Goal: Task Accomplishment & Management: Complete application form

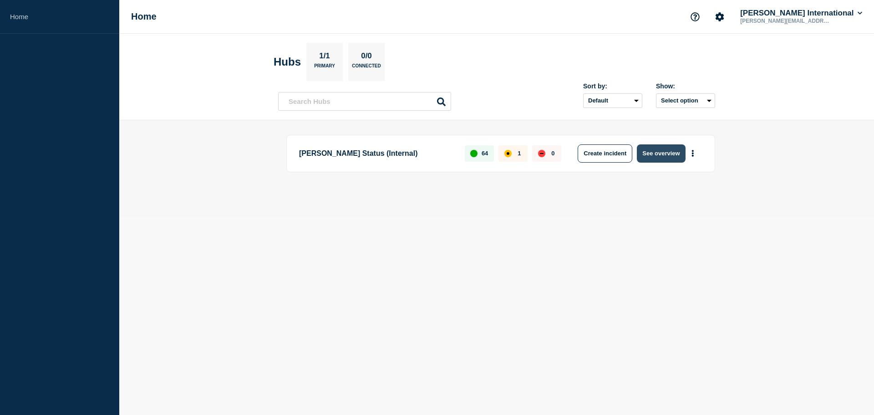
click at [662, 152] on button "See overview" at bounding box center [661, 153] width 48 height 18
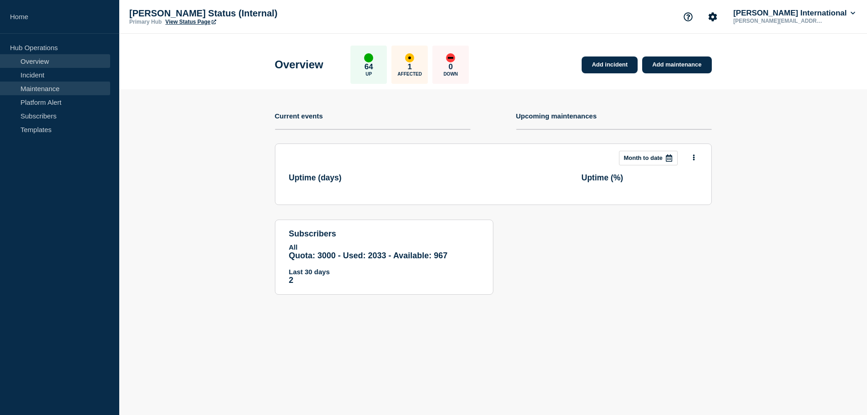
click at [50, 87] on link "Maintenance" at bounding box center [55, 88] width 110 height 14
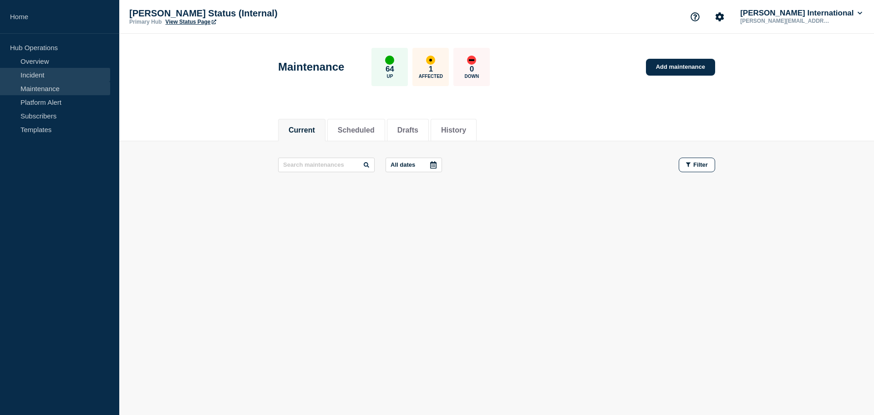
click at [42, 78] on link "Incident" at bounding box center [55, 75] width 110 height 14
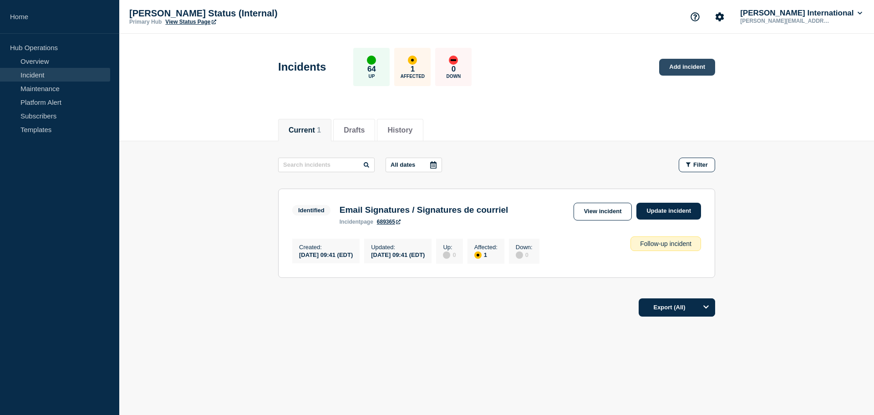
click at [681, 70] on link "Add incident" at bounding box center [687, 67] width 56 height 17
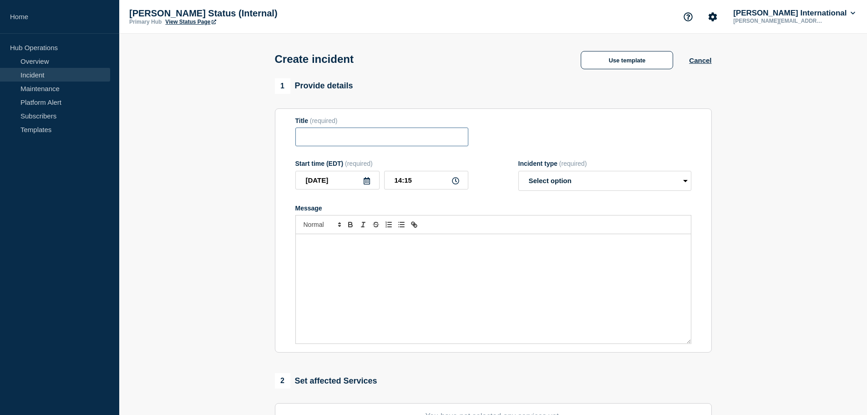
click at [312, 146] on input "Title" at bounding box center [381, 136] width 173 height 19
paste input "TCC25-0119 Delays in Processing EDI and eManifest Portal Messages"
drag, startPoint x: 362, startPoint y: 144, endPoint x: 206, endPoint y: 141, distance: 156.6
click at [206, 141] on section "1 Provide details Title (required) [GEOGRAPHIC_DATA]: CBSA TCC25-0119 Delays in…" at bounding box center [493, 338] width 748 height 521
type input "[GEOGRAPHIC_DATA]: CBSA TCC25-0119 Delays in Processing EDI and eManifest Porta…"
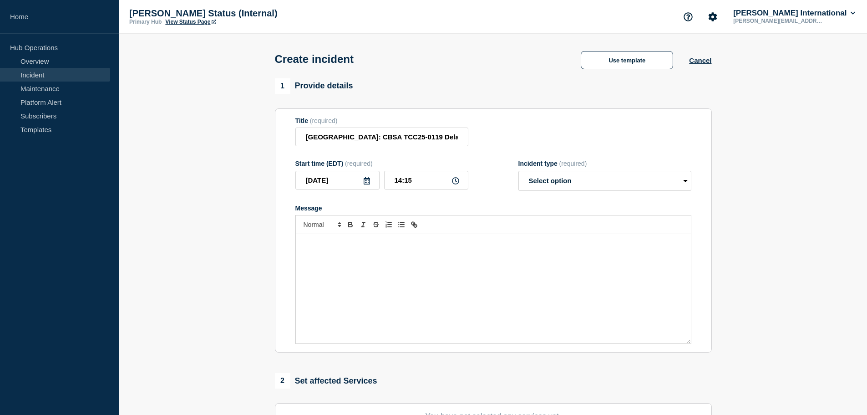
drag, startPoint x: 356, startPoint y: 291, endPoint x: 360, endPoint y: 287, distance: 5.8
click at [356, 291] on div "Message" at bounding box center [493, 288] width 395 height 109
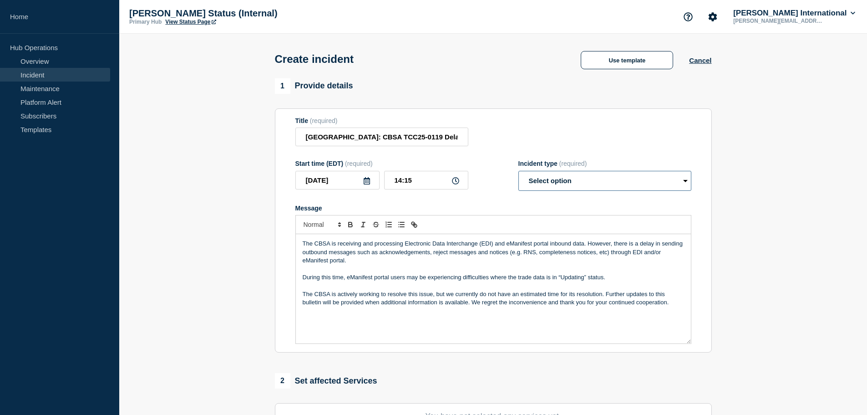
click at [552, 175] on select "Select option Investigating Identified Monitoring" at bounding box center [604, 181] width 173 height 20
select select "monitoring"
click at [518, 172] on select "Select option Investigating Identified Monitoring" at bounding box center [604, 181] width 173 height 20
drag, startPoint x: 433, startPoint y: 178, endPoint x: 328, endPoint y: 172, distance: 105.8
click at [328, 172] on div "Start time (EDT) (required) [DATE] 14:15" at bounding box center [381, 175] width 173 height 31
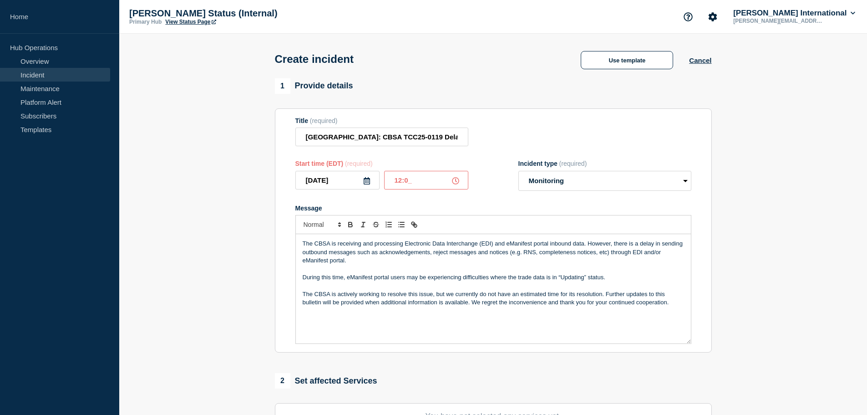
type input "12:00"
click at [439, 260] on p "The CBSA is receiving and processing Electronic Data Interchange (EDI) and eMan…" at bounding box center [493, 251] width 381 height 25
click at [393, 289] on p "Message" at bounding box center [493, 285] width 381 height 8
click at [375, 270] on p "Message" at bounding box center [493, 269] width 381 height 8
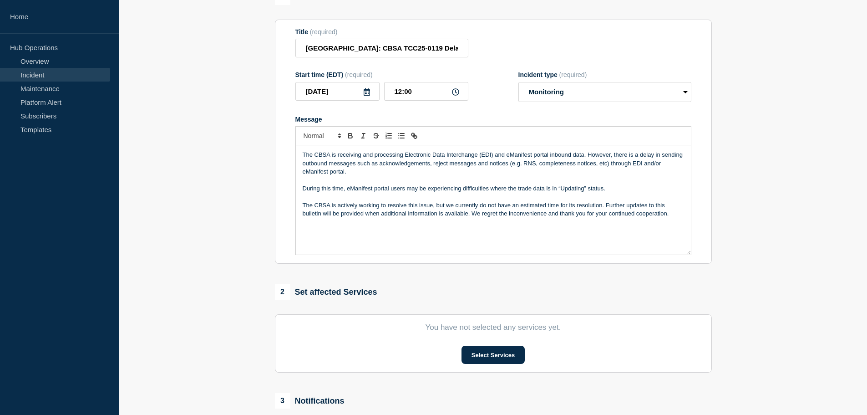
scroll to position [223, 0]
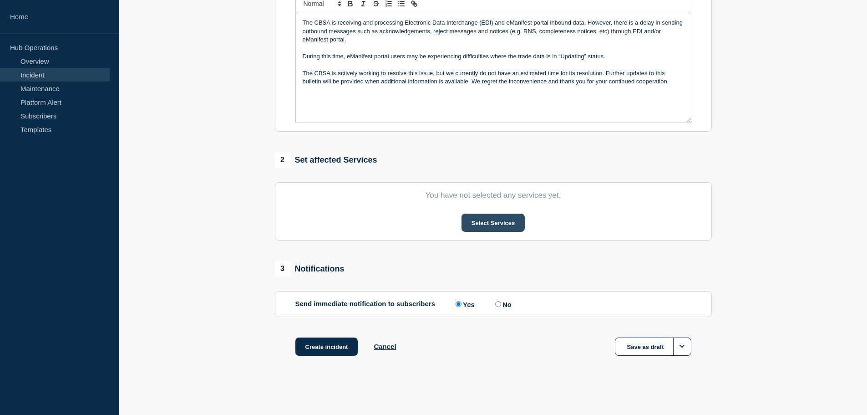
click at [512, 225] on button "Select Services" at bounding box center [493, 222] width 63 height 18
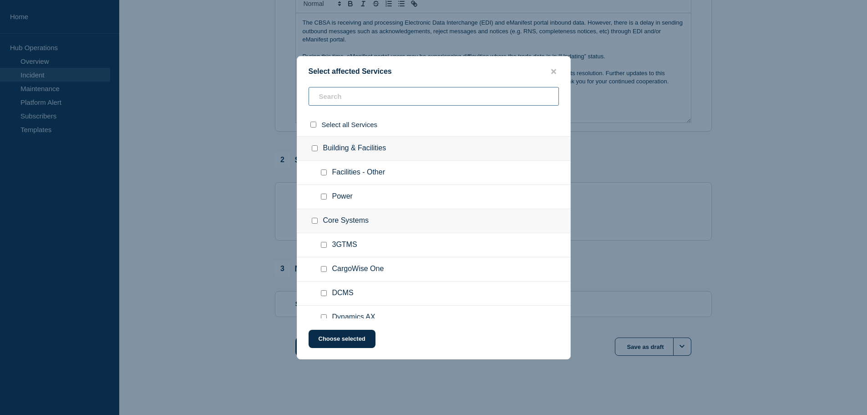
click at [349, 100] on input "text" at bounding box center [434, 96] width 250 height 19
type input "canadian"
click at [325, 172] on input "Miscellaneous checkbox" at bounding box center [324, 172] width 6 height 6
checkbox input "true"
click at [326, 197] on input "ACROSS checkbox" at bounding box center [324, 196] width 6 height 6
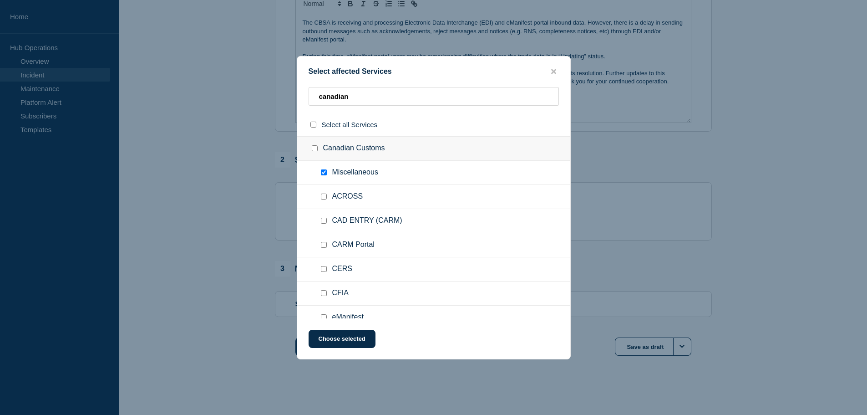
checkbox input "true"
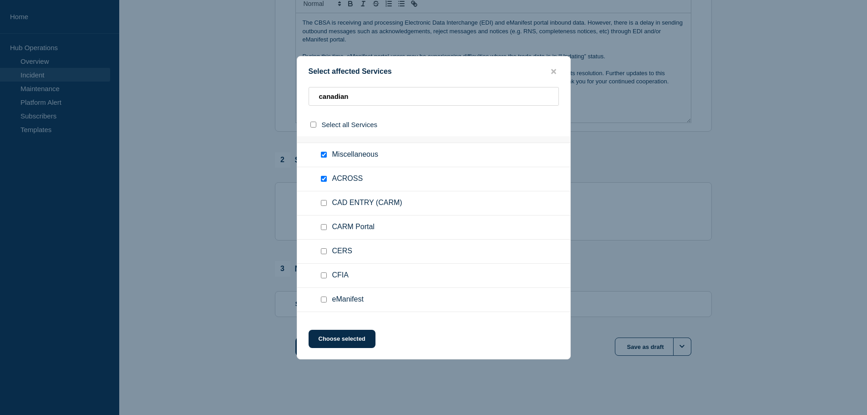
scroll to position [36, 0]
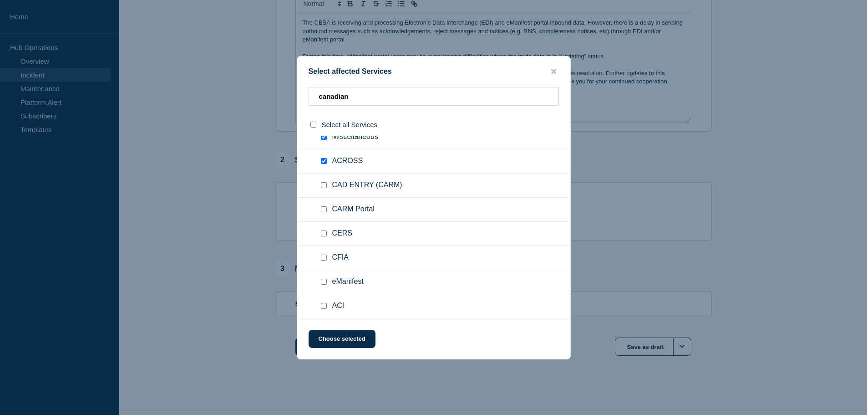
click at [340, 282] on span "eManifest" at bounding box center [347, 281] width 31 height 9
click at [327, 283] on div at bounding box center [325, 281] width 13 height 9
click at [323, 284] on input "eManifest checkbox" at bounding box center [324, 282] width 6 height 6
checkbox input "true"
click at [324, 304] on input "ACI checkbox" at bounding box center [324, 306] width 6 height 6
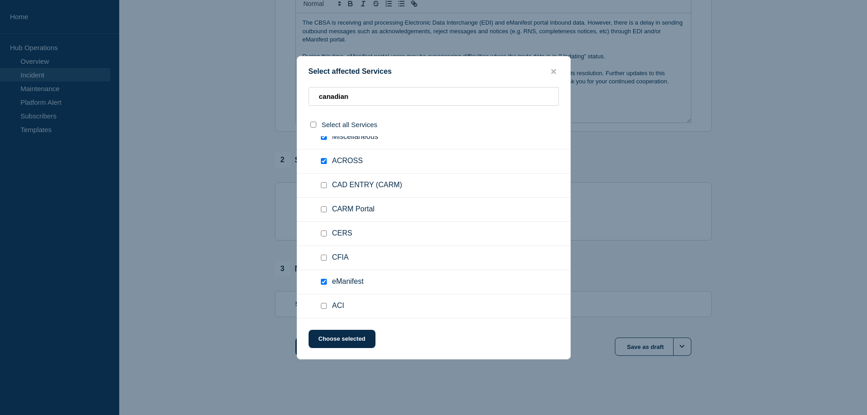
checkbox input "true"
click at [353, 350] on div "Select affected Services canadian Select all Services Canadian Customs Miscella…" at bounding box center [434, 207] width 274 height 303
click at [351, 338] on button "Choose selected" at bounding box center [342, 339] width 67 height 18
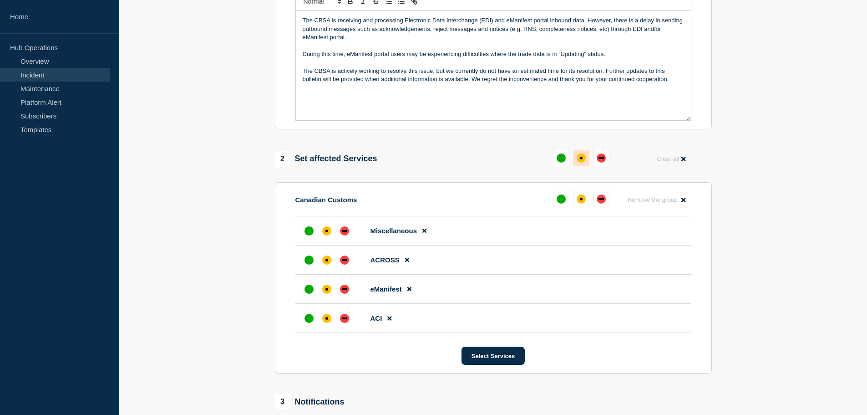
click at [578, 159] on div "affected" at bounding box center [581, 157] width 9 height 9
